Goal: Task Accomplishment & Management: Use online tool/utility

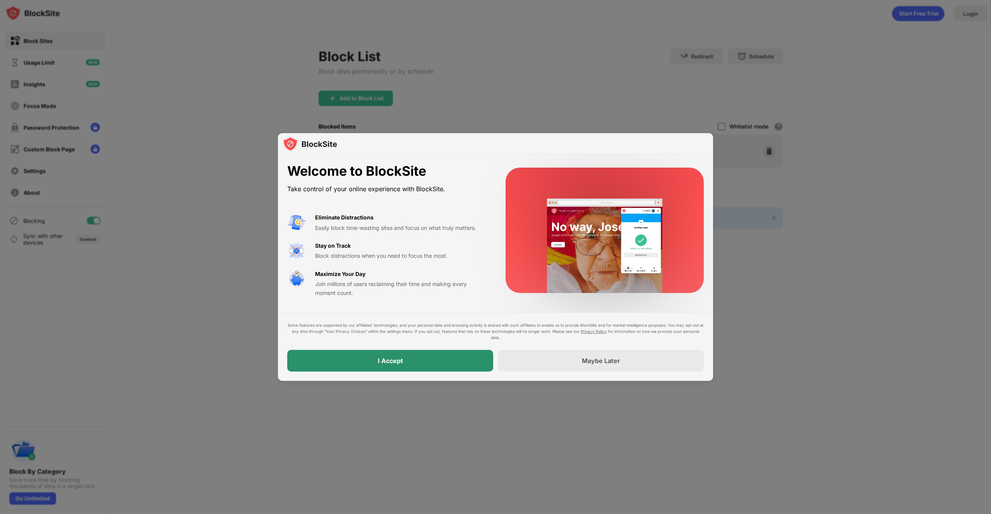
click at [461, 364] on div "I Accept" at bounding box center [390, 361] width 206 height 22
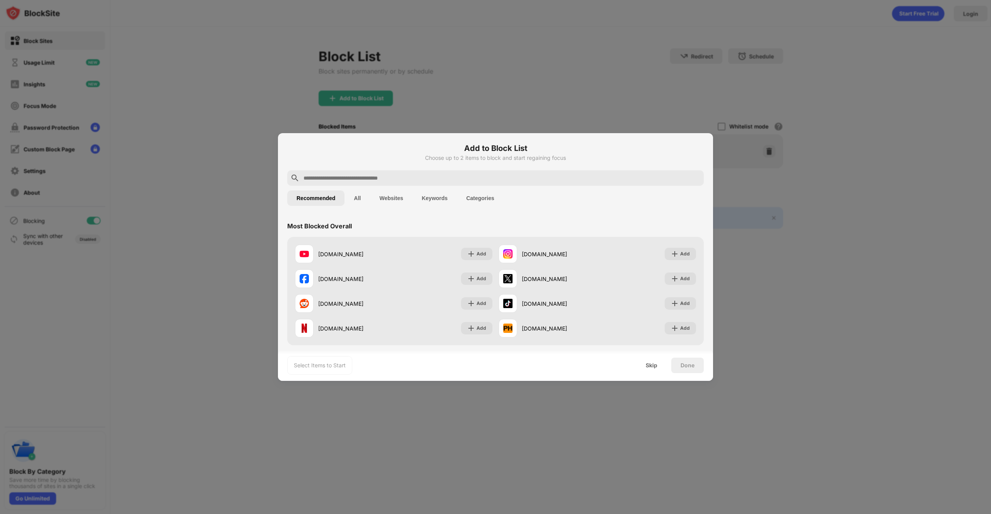
click at [526, 174] on input "text" at bounding box center [502, 177] width 398 height 9
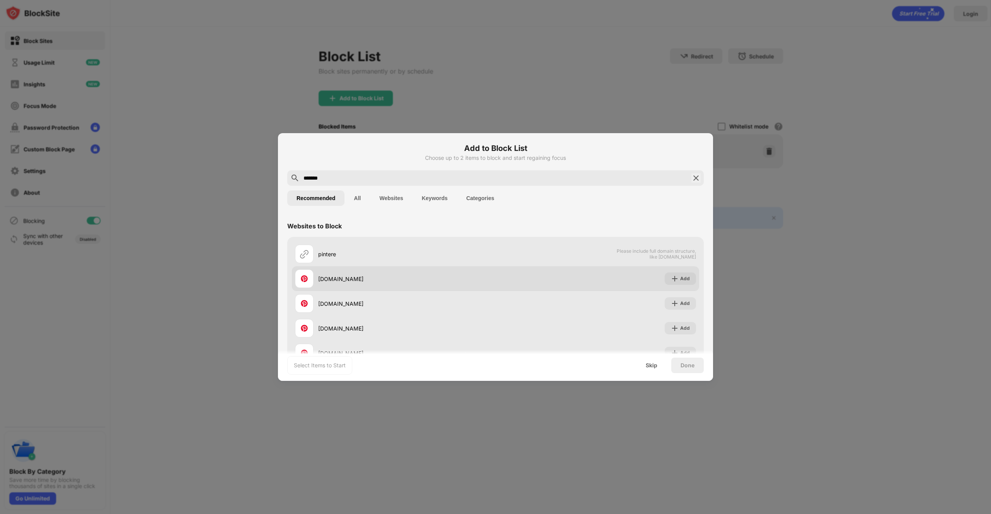
type input "*******"
click at [686, 276] on div "Add" at bounding box center [685, 279] width 10 height 8
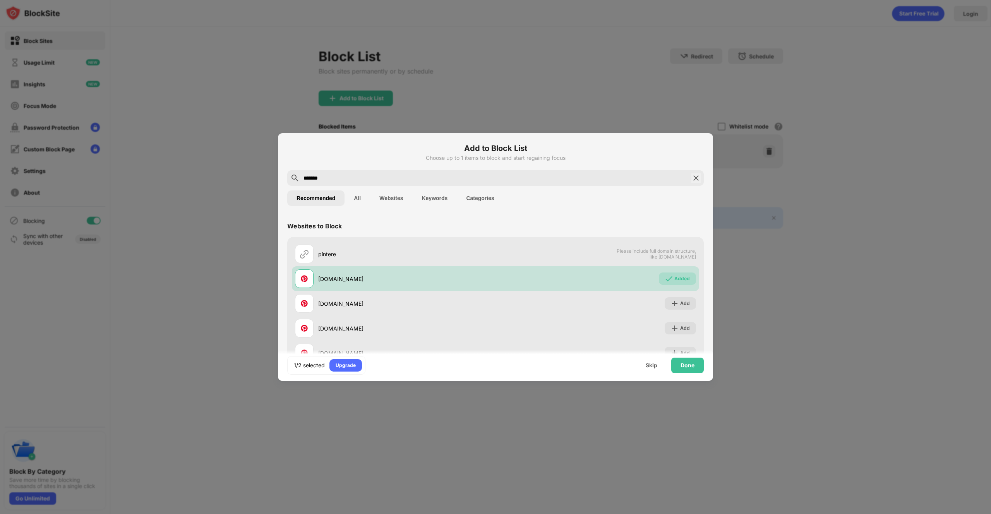
click at [738, 328] on div at bounding box center [495, 257] width 991 height 514
click at [687, 366] on div "Done" at bounding box center [688, 365] width 14 height 6
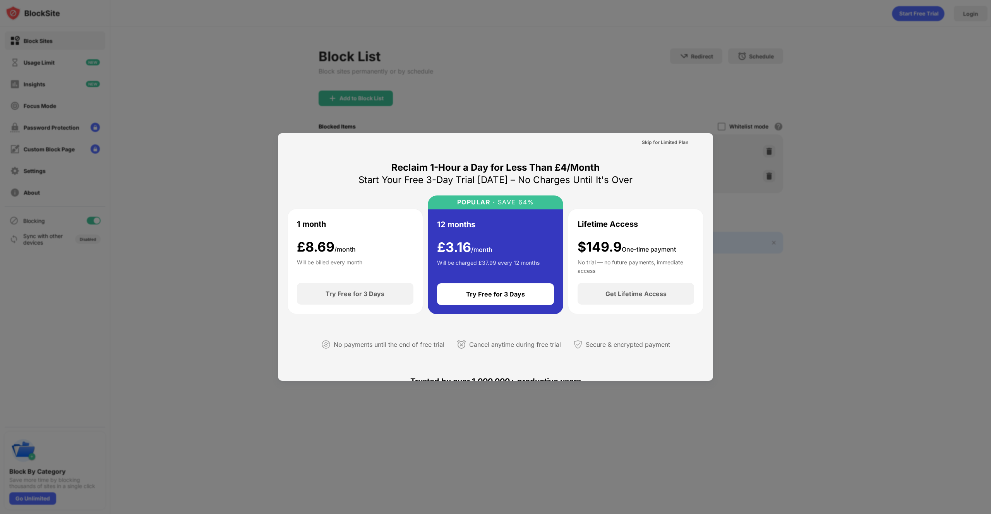
click at [240, 239] on div at bounding box center [495, 257] width 991 height 514
